Goal: Task Accomplishment & Management: Manage account settings

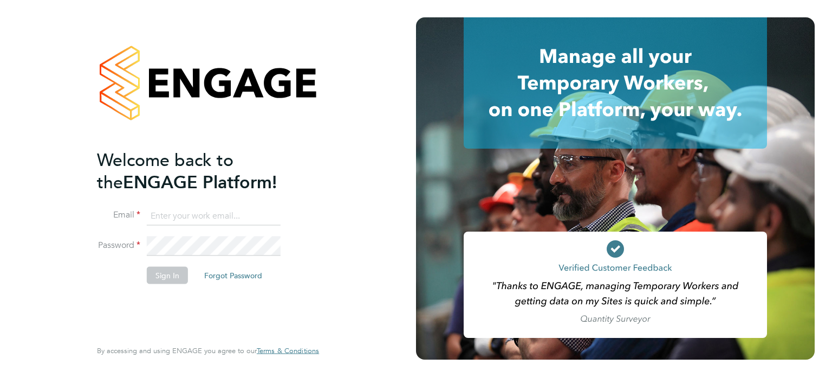
type input "amie.day@morganhunt.com"
click at [161, 279] on button "Sign In" at bounding box center [167, 274] width 41 height 17
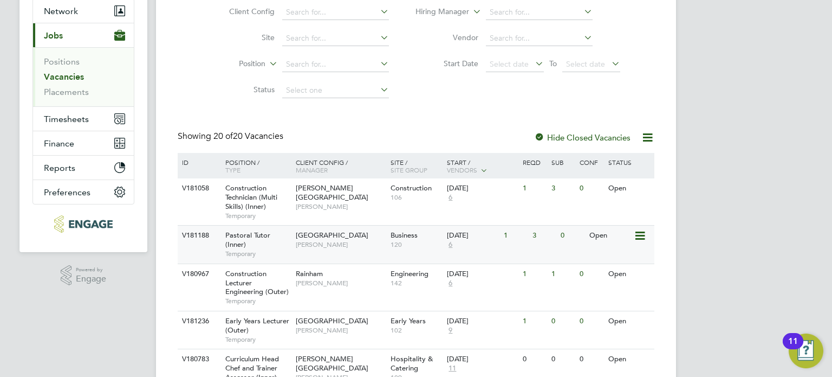
scroll to position [108, 0]
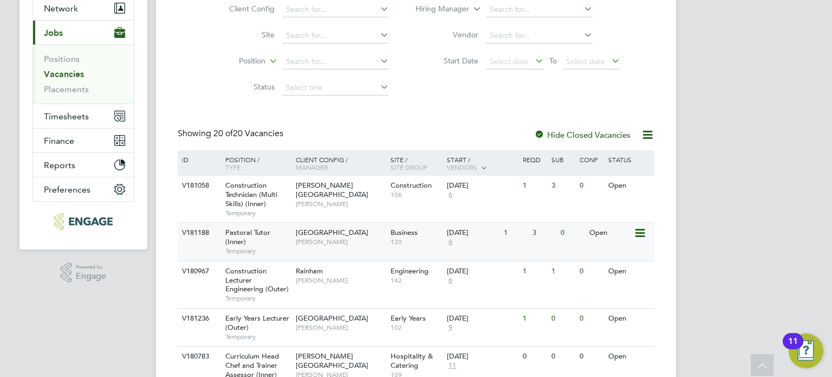
click at [490, 249] on div "29 Sep 2025 6" at bounding box center [472, 237] width 57 height 29
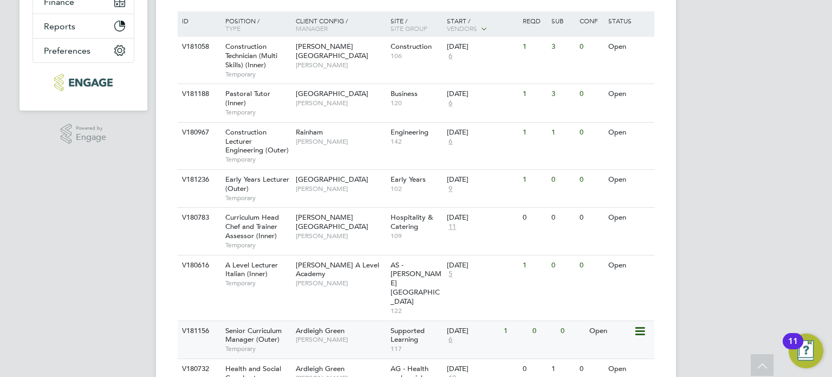
scroll to position [0, 0]
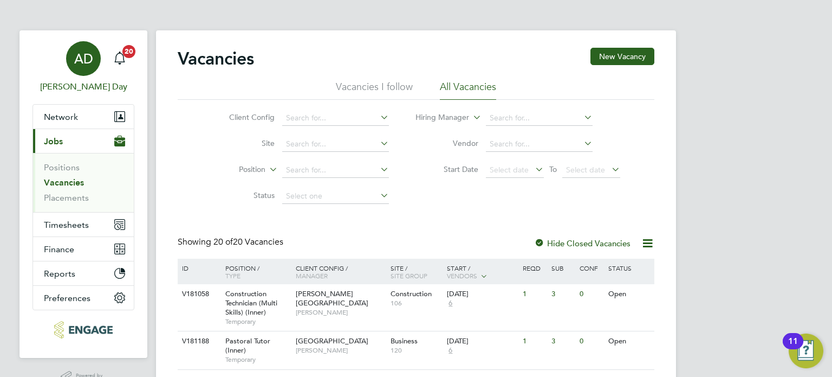
click at [75, 54] on span "AD" at bounding box center [83, 58] width 19 height 14
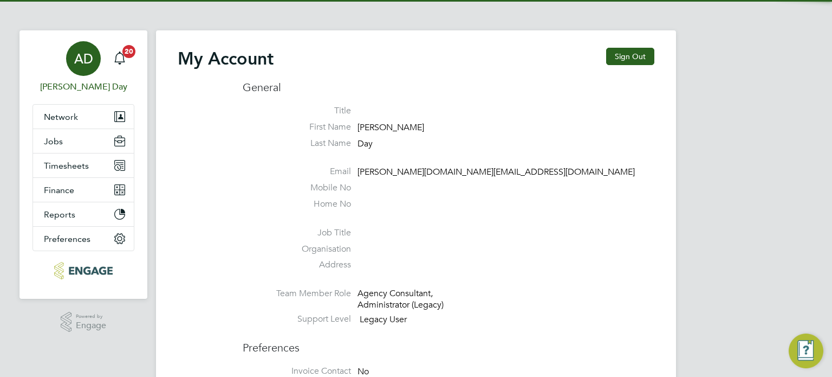
type input "[PERSON_NAME][DOMAIN_NAME][EMAIL_ADDRESS][DOMAIN_NAME]"
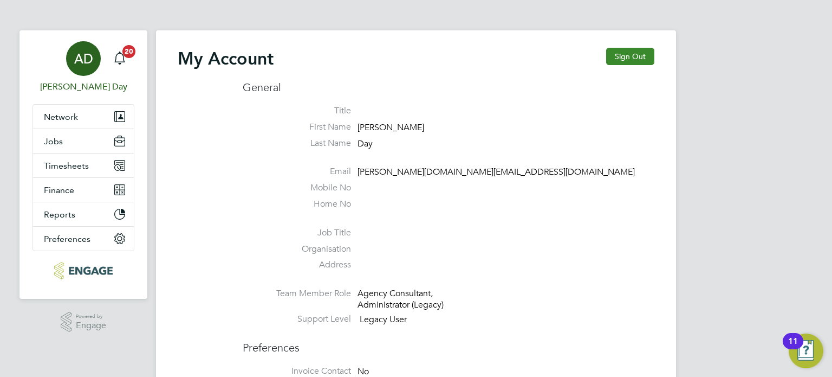
click at [618, 59] on button "Sign Out" at bounding box center [630, 56] width 48 height 17
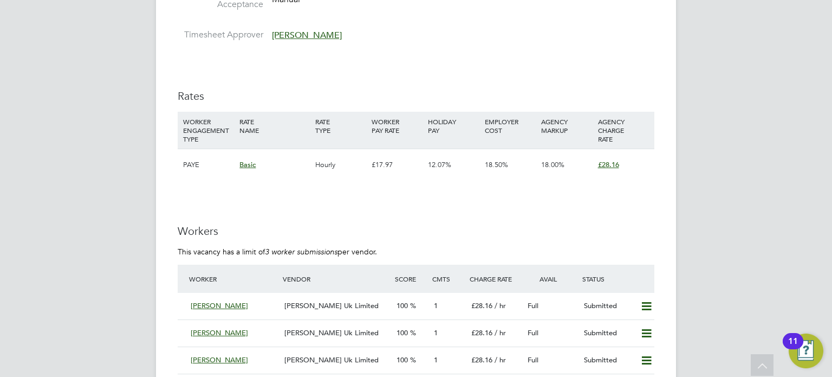
scroll to position [2005, 0]
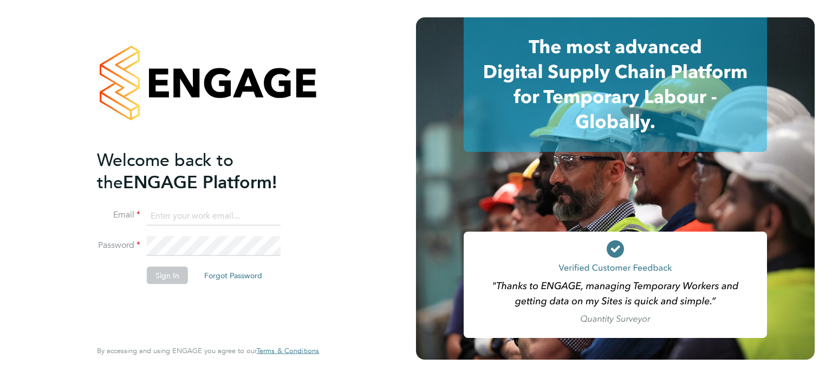
type input "[PERSON_NAME][DOMAIN_NAME][EMAIL_ADDRESS][DOMAIN_NAME]"
click at [166, 280] on button "Sign In" at bounding box center [167, 274] width 41 height 17
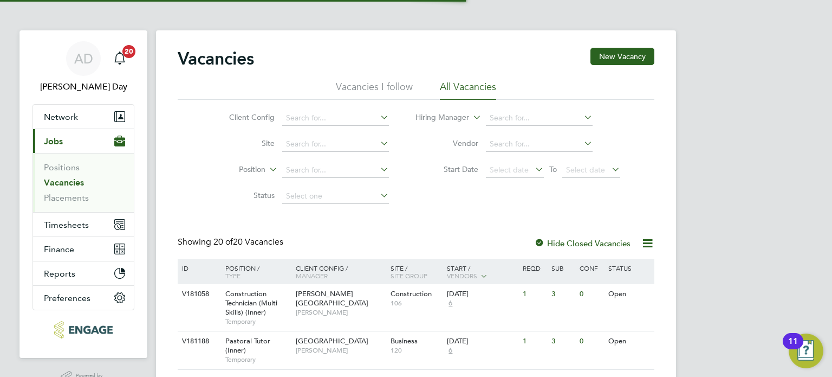
scroll to position [26, 0]
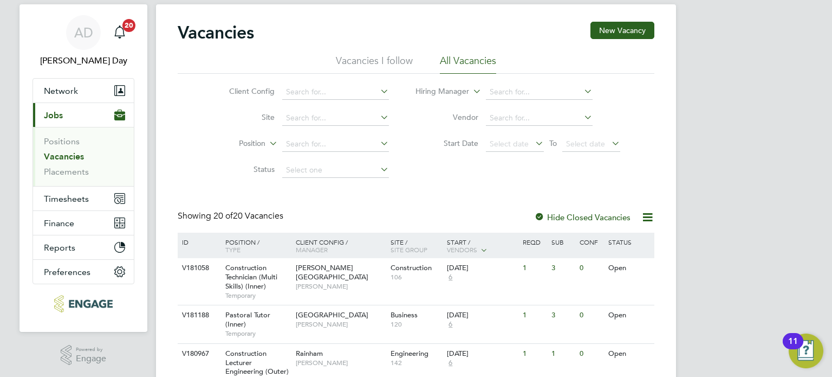
click at [540, 216] on div at bounding box center [539, 217] width 11 height 11
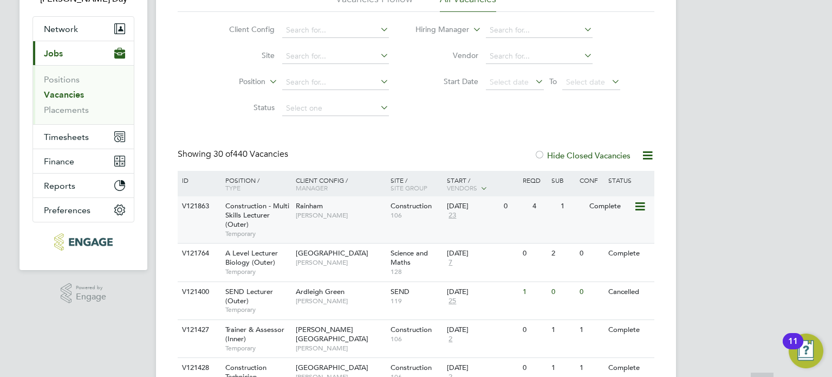
scroll to position [134, 0]
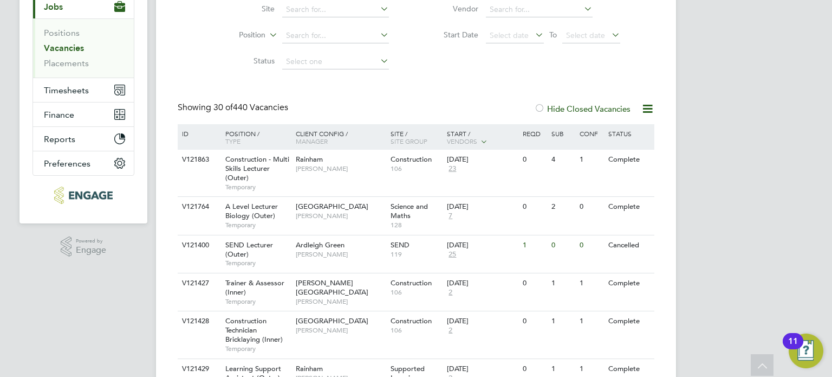
click at [649, 107] on icon at bounding box center [648, 109] width 14 height 14
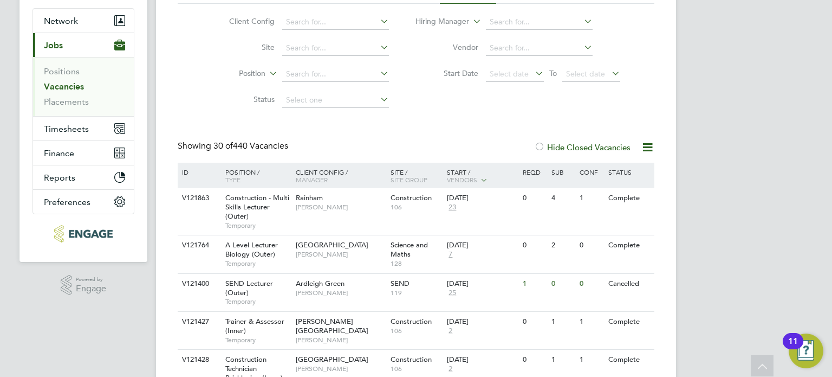
scroll to position [26, 0]
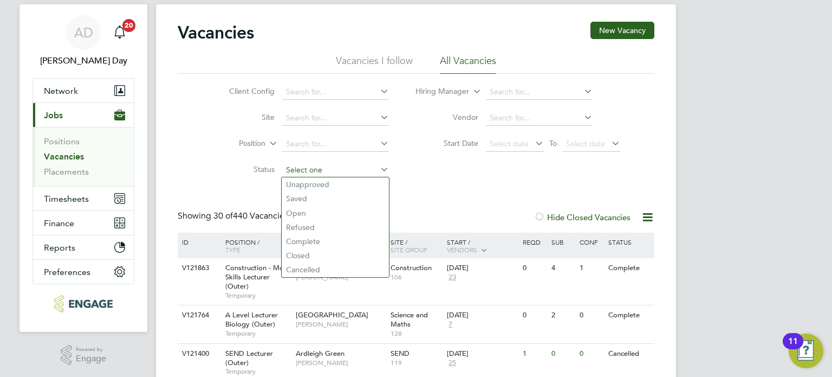
click at [319, 165] on input at bounding box center [335, 170] width 107 height 15
drag, startPoint x: 313, startPoint y: 182, endPoint x: 320, endPoint y: 183, distance: 6.5
click at [314, 183] on li "Unapproved" at bounding box center [335, 184] width 107 height 14
type input "Unapproved"
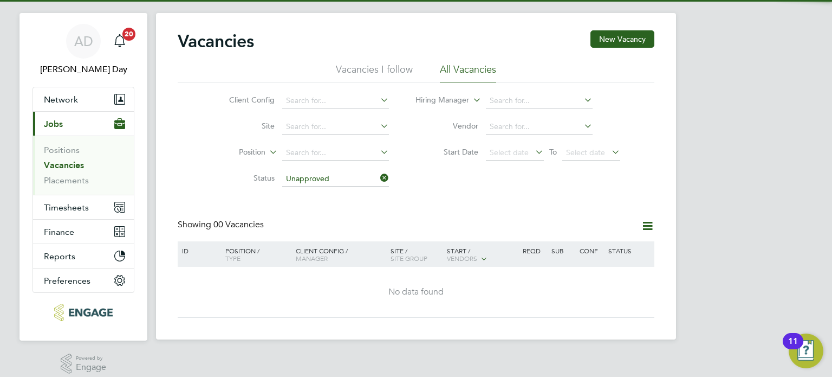
scroll to position [26, 0]
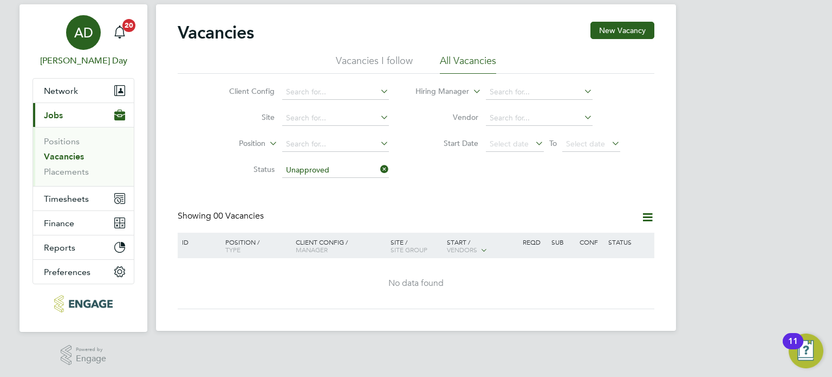
click at [77, 35] on span "AD" at bounding box center [83, 32] width 19 height 14
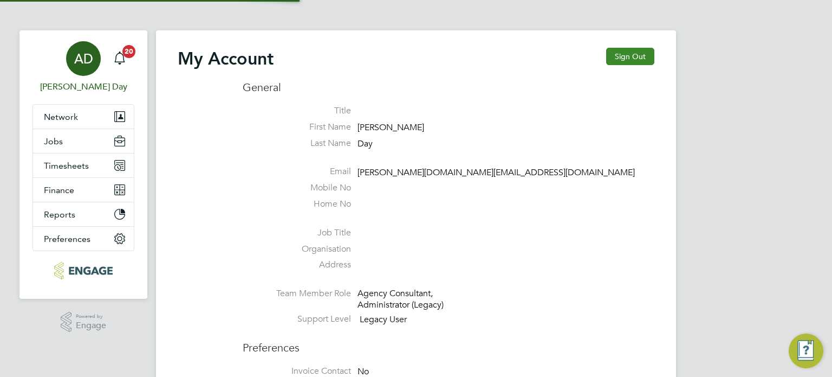
type input "amie.day@morganhunt.com"
click at [624, 59] on button "Sign Out" at bounding box center [630, 56] width 48 height 17
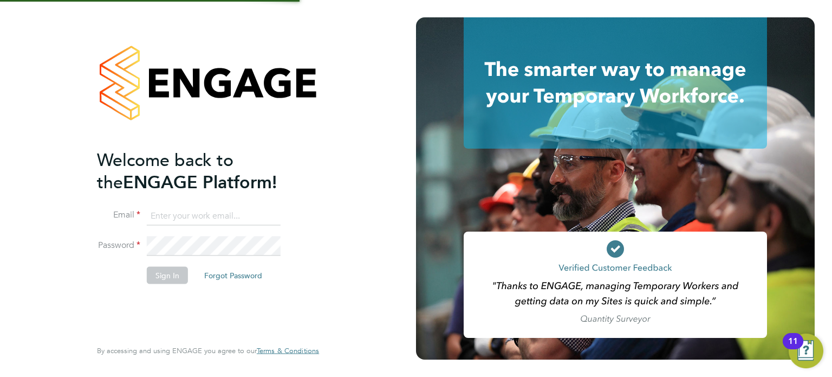
type input "amie.day@morganhunt.com"
